Goal: Transaction & Acquisition: Obtain resource

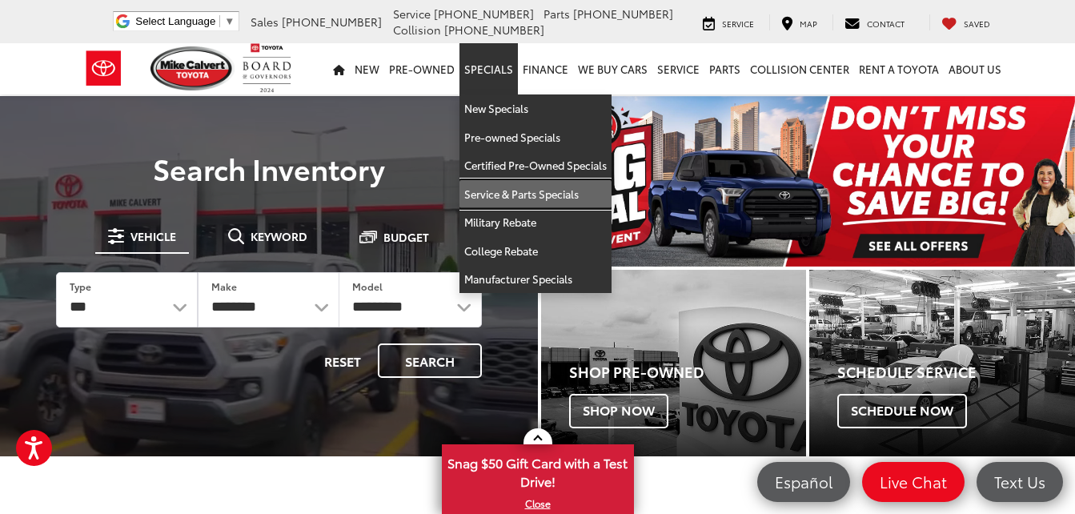
click at [529, 190] on link "Service & Parts Specials" at bounding box center [536, 194] width 152 height 29
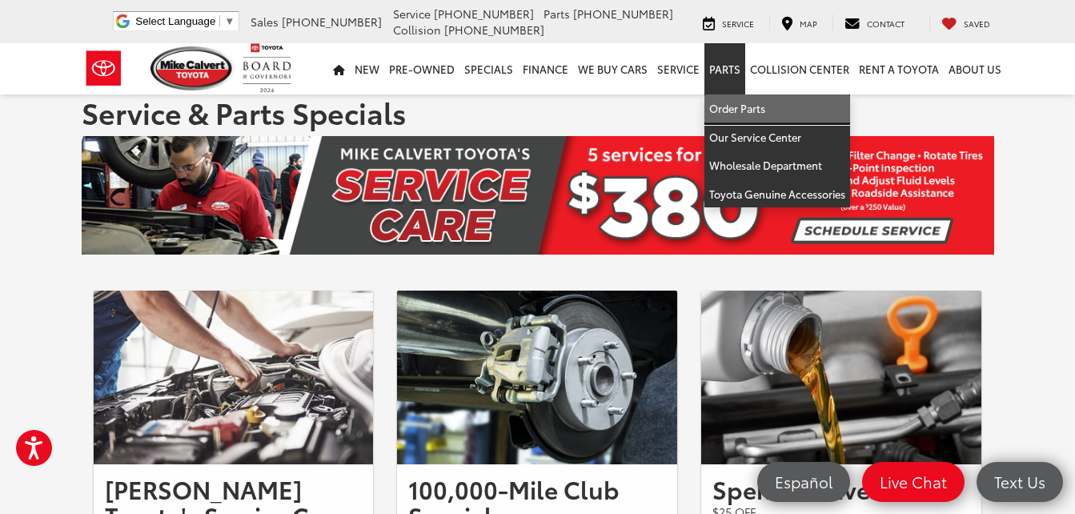
click at [744, 110] on link "Order Parts" at bounding box center [778, 108] width 146 height 29
